Goal: Navigation & Orientation: Understand site structure

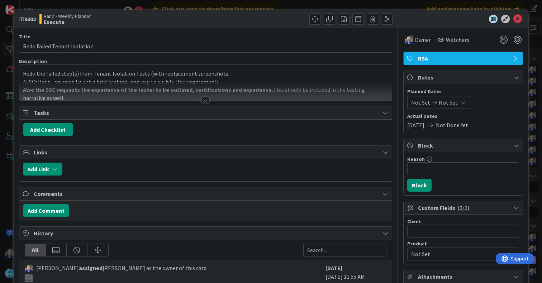
click at [201, 98] on div at bounding box center [205, 100] width 8 height 6
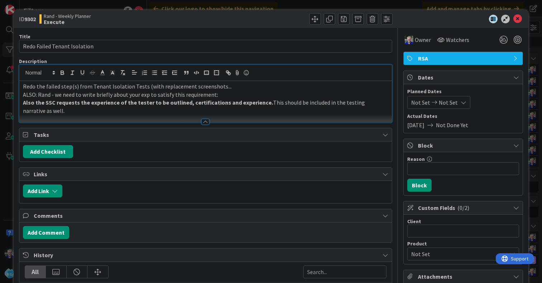
click at [204, 119] on div at bounding box center [205, 122] width 8 height 6
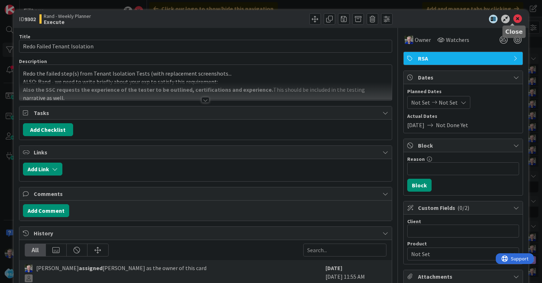
click at [513, 19] on icon at bounding box center [517, 19] width 9 height 9
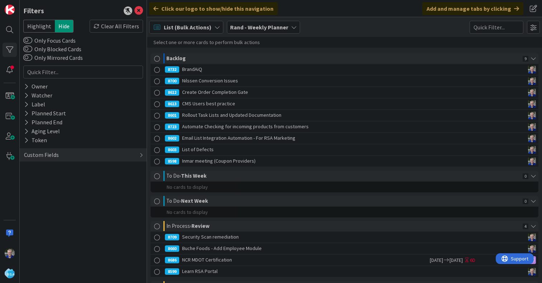
click at [210, 26] on div "List (Bulk Actions)" at bounding box center [186, 27] width 74 height 13
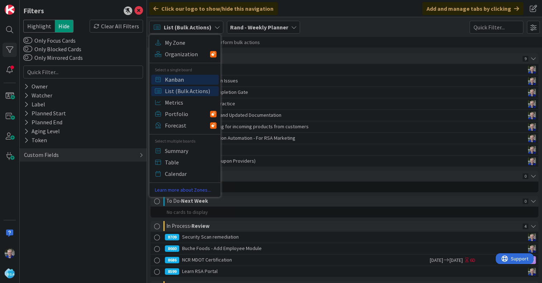
click at [188, 76] on span "Kanban" at bounding box center [191, 79] width 52 height 11
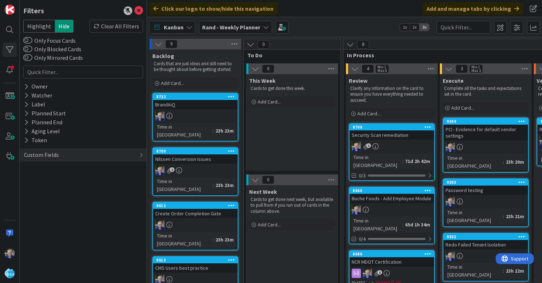
click at [249, 42] on icon at bounding box center [251, 44] width 8 height 8
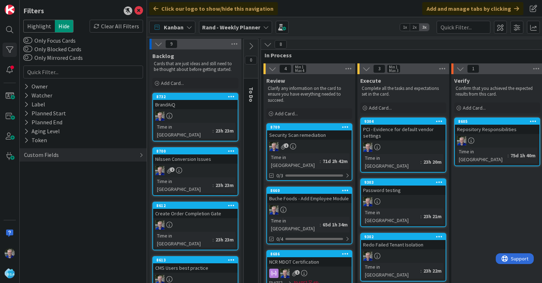
click at [159, 42] on icon at bounding box center [158, 44] width 8 height 8
